Goal: Task Accomplishment & Management: Manage account settings

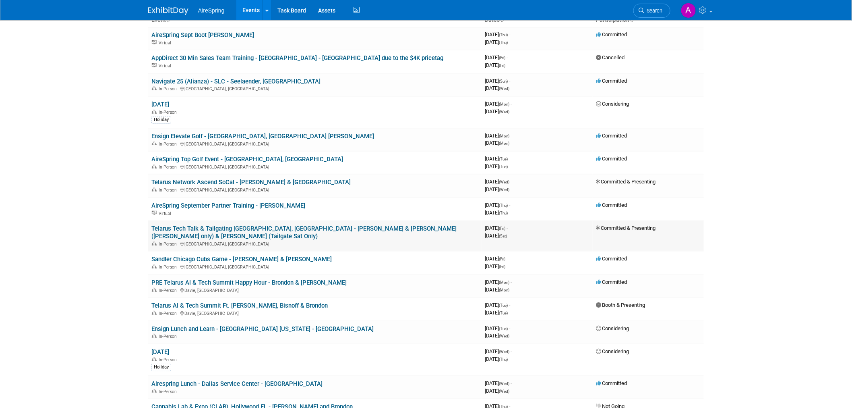
scroll to position [134, 0]
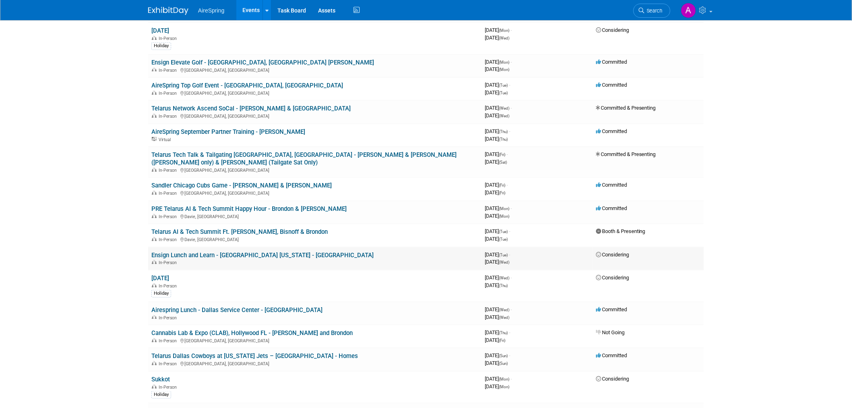
click at [219, 251] on link "Ensign Lunch and Learn - [GEOGRAPHIC_DATA] [US_STATE] - [GEOGRAPHIC_DATA]" at bounding box center [262, 254] width 222 height 7
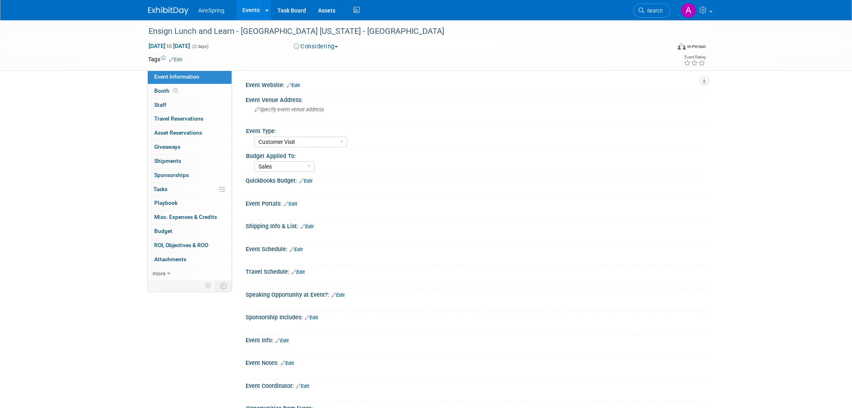
select select "Customer Visit"
select select "Sales"
drag, startPoint x: 143, startPoint y: 30, endPoint x: 344, endPoint y: 31, distance: 201.0
click at [344, 31] on div "Ensign Lunch and Learn - [GEOGRAPHIC_DATA] [US_STATE] - [GEOGRAPHIC_DATA]" at bounding box center [403, 31] width 522 height 22
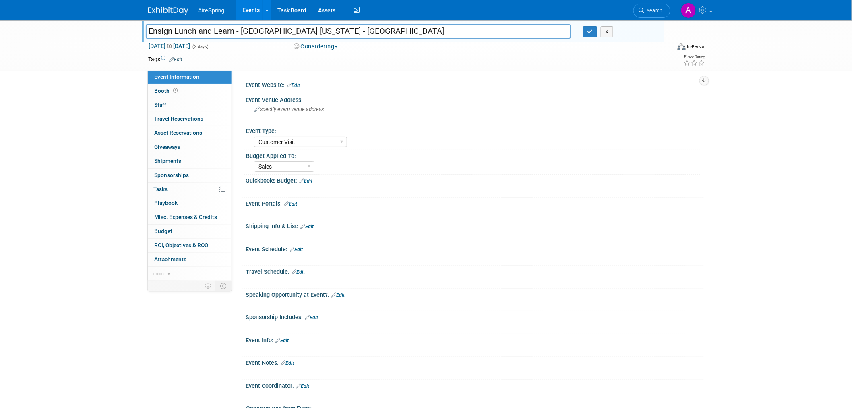
drag, startPoint x: 151, startPoint y: 29, endPoint x: 268, endPoint y: 33, distance: 117.3
click at [268, 33] on input "Ensign Lunch and Learn - [GEOGRAPHIC_DATA] [US_STATE] - [GEOGRAPHIC_DATA]" at bounding box center [358, 31] width 425 height 14
click at [158, 33] on input "Ensign Lunch and Learn - [GEOGRAPHIC_DATA] [US_STATE] - [GEOGRAPHIC_DATA]" at bounding box center [358, 31] width 425 height 14
drag, startPoint x: 149, startPoint y: 29, endPoint x: 337, endPoint y: 31, distance: 187.7
click at [337, 31] on input "Ensign Lunch and Learn - [GEOGRAPHIC_DATA] [US_STATE] - [GEOGRAPHIC_DATA]" at bounding box center [358, 31] width 425 height 14
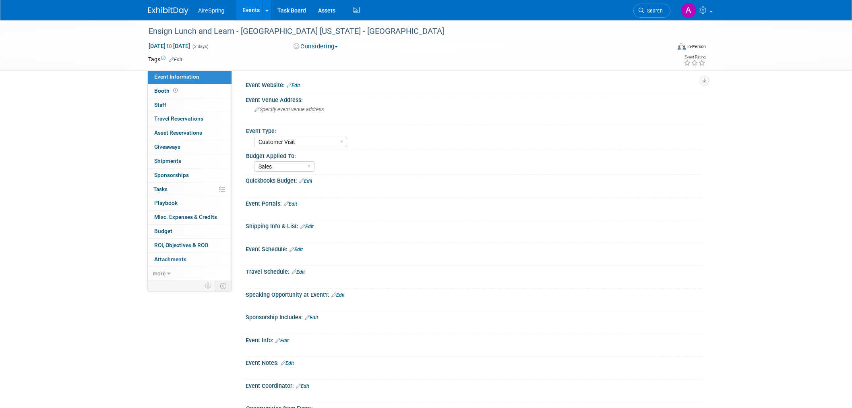
select select "Customer Visit"
select select "Sales"
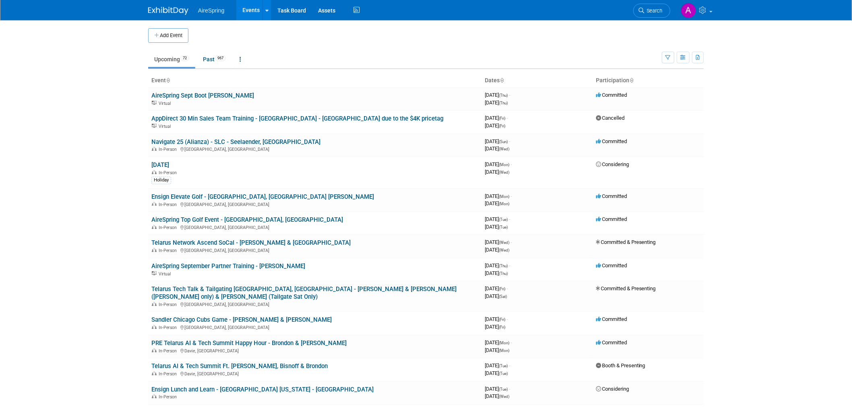
click at [818, 211] on body "AireSpring Events Add Event Bulk Upload Events Shareable Event Boards Recently …" at bounding box center [426, 204] width 852 height 408
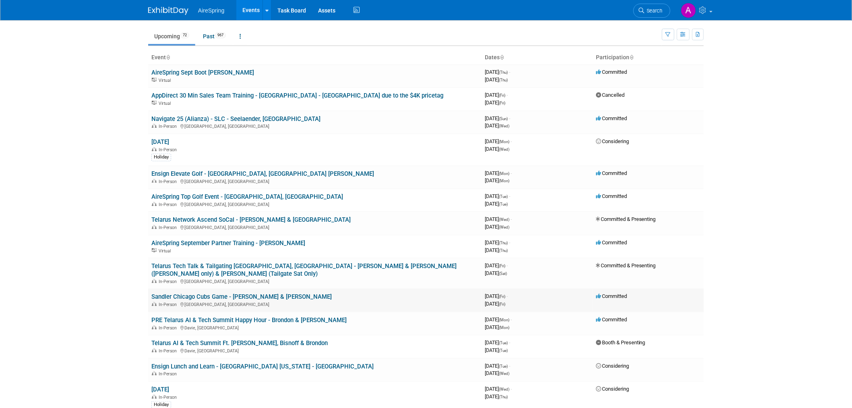
scroll to position [45, 0]
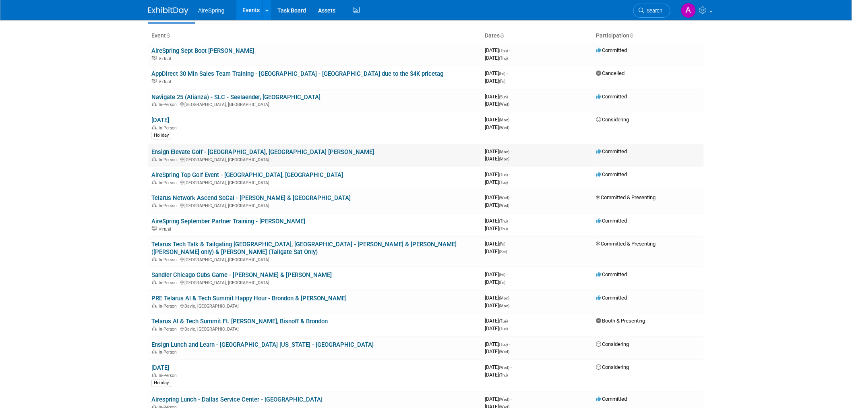
click at [270, 151] on link "Ensign Elevate Golf - [GEOGRAPHIC_DATA], [GEOGRAPHIC_DATA] [PERSON_NAME]" at bounding box center [262, 151] width 223 height 7
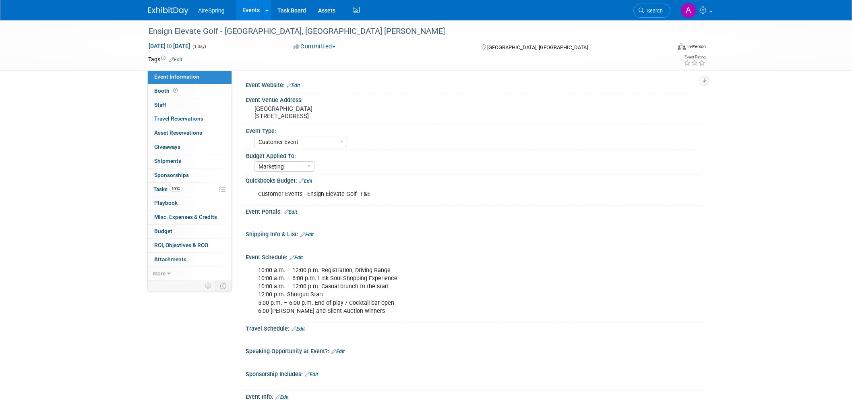
select select "Customer Event"
select select "Marketing"
drag, startPoint x: 148, startPoint y: 29, endPoint x: 301, endPoint y: 30, distance: 152.6
click at [301, 30] on div "Ensign Elevate Golf - [GEOGRAPHIC_DATA], [GEOGRAPHIC_DATA] [PERSON_NAME]" at bounding box center [402, 31] width 513 height 14
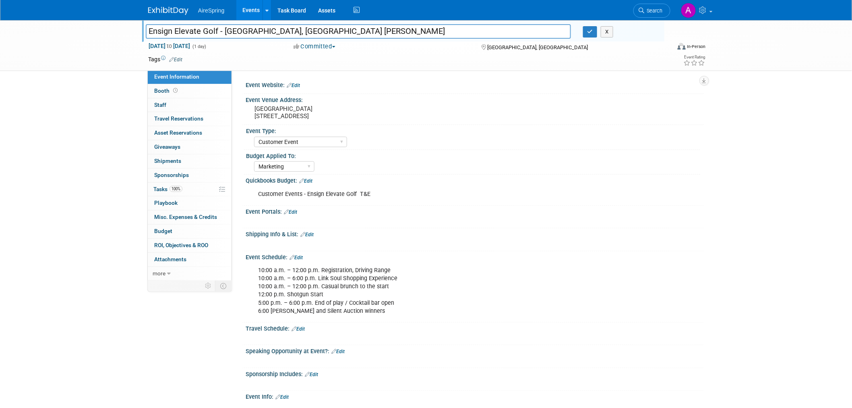
click at [592, 168] on div "Marketing Sales Operations Customer" at bounding box center [477, 165] width 446 height 13
click at [357, 302] on div "10:00 a.m. – 12:00 p.m. Registration, Driving Range 10:00 a.m. – 6:00 p.m. Link…" at bounding box center [434, 290] width 363 height 56
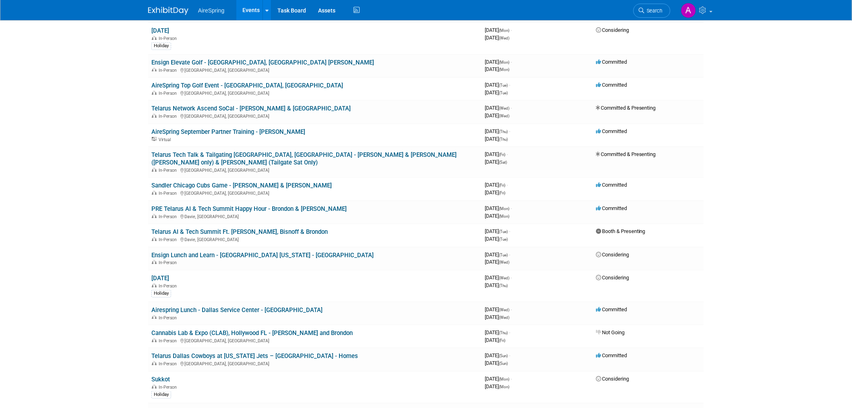
click at [79, 124] on body "AireSpring Events Add Event Bulk Upload Events Shareable Event Boards Recently …" at bounding box center [426, 70] width 852 height 408
drag, startPoint x: 792, startPoint y: 164, endPoint x: 786, endPoint y: 166, distance: 6.8
click at [792, 164] on body "AireSpring Events Add Event Bulk Upload Events Shareable Event Boards Recently …" at bounding box center [426, 70] width 852 height 408
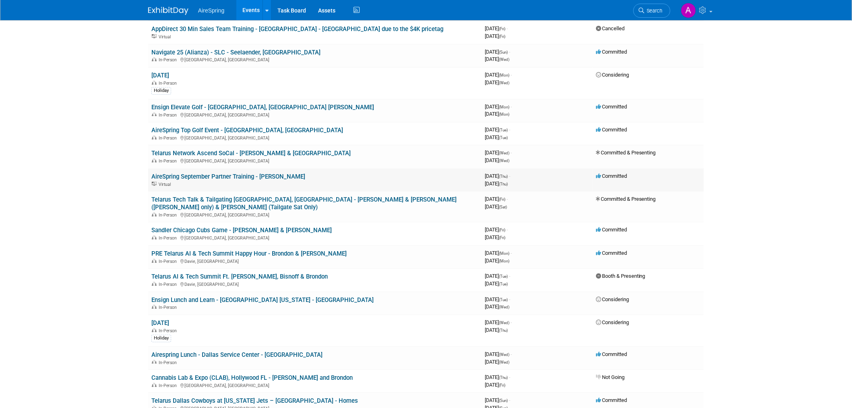
scroll to position [134, 0]
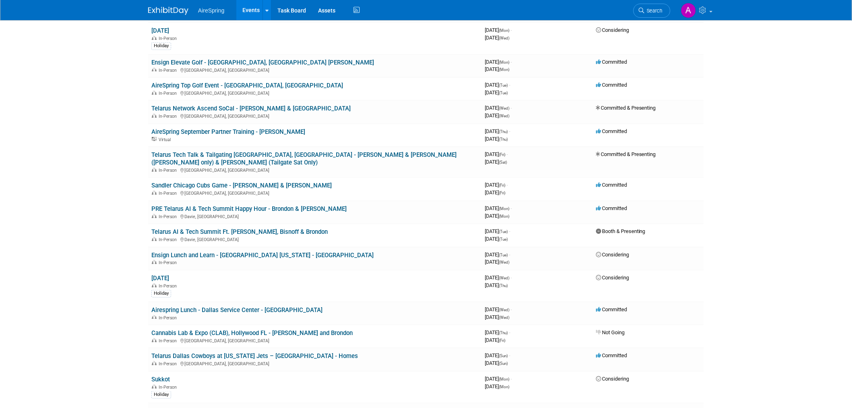
click at [750, 163] on body "AireSpring Events Add Event Bulk Upload Events Shareable Event Boards Recently …" at bounding box center [426, 70] width 852 height 408
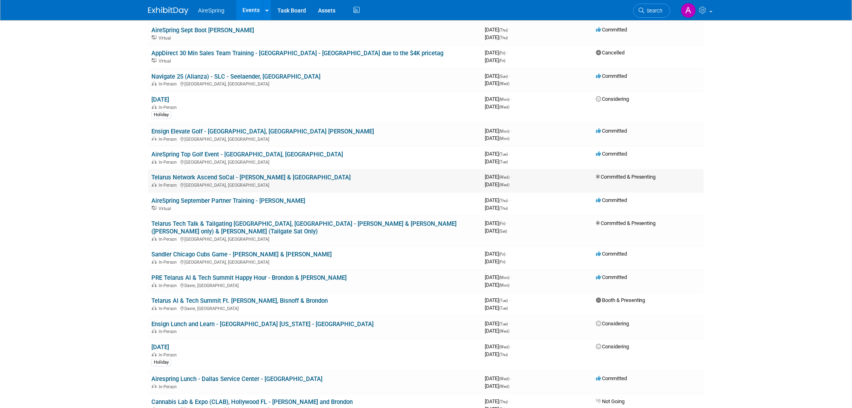
scroll to position [45, 0]
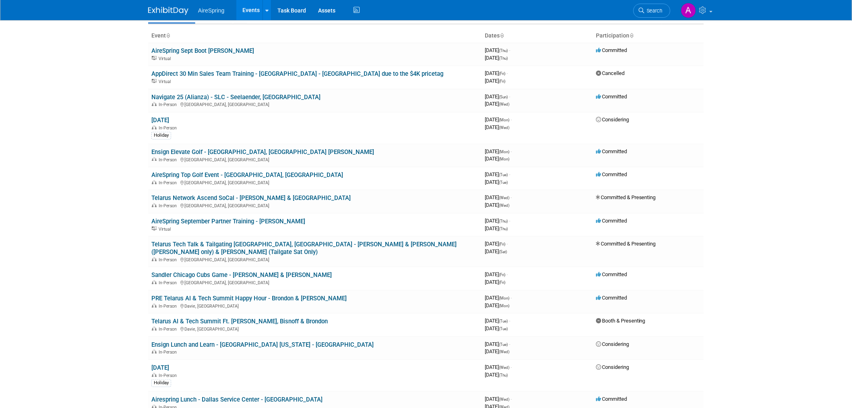
click at [99, 160] on body "AireSpring Events Add Event Bulk Upload Events Shareable Event Boards Recently …" at bounding box center [426, 159] width 852 height 408
click at [48, 193] on body "AireSpring Events Add Event Bulk Upload Events Shareable Event Boards Recently …" at bounding box center [426, 159] width 852 height 408
click at [20, 67] on body "AireSpring Events Add Event Bulk Upload Events Shareable Event Boards Recently …" at bounding box center [426, 159] width 852 height 408
click at [228, 341] on link "Ensign Lunch and Learn - [GEOGRAPHIC_DATA] [US_STATE] - [GEOGRAPHIC_DATA]" at bounding box center [262, 344] width 222 height 7
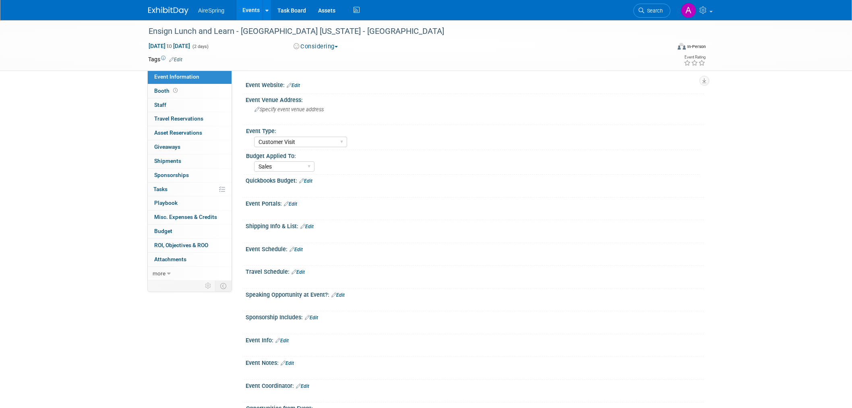
select select "Customer Visit"
select select "Sales"
click at [701, 223] on div "Shipping Info & List: Edit" at bounding box center [475, 225] width 458 height 10
click at [101, 273] on div "Ensign Lunch and Learn - [GEOGRAPHIC_DATA] [US_STATE] - [GEOGRAPHIC_DATA] [DATE…" at bounding box center [426, 234] width 852 height 429
click at [98, 107] on div "Ensign Lunch and Learn - [GEOGRAPHIC_DATA] [US_STATE] - [GEOGRAPHIC_DATA] [DATE…" at bounding box center [426, 234] width 852 height 429
